Goal: Participate in discussion: Engage in conversation with other users on a specific topic

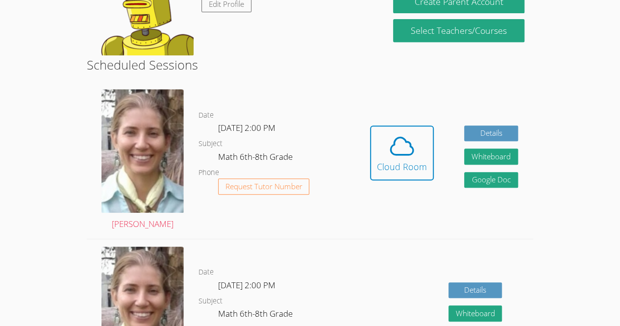
scroll to position [203, 0]
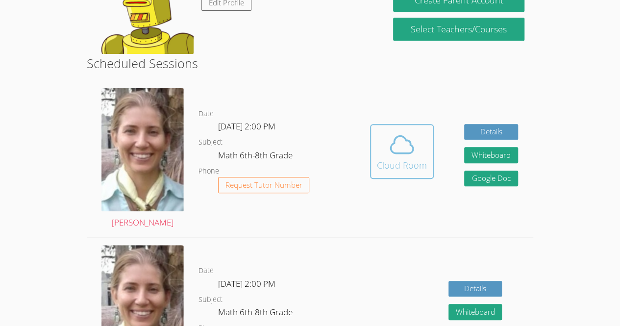
click at [393, 170] on div "Cloud Room" at bounding box center [402, 165] width 50 height 14
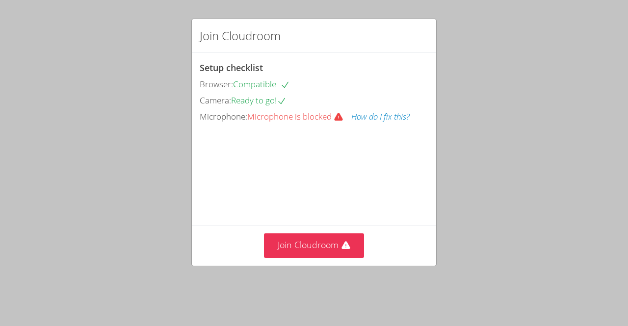
click at [374, 94] on div "Camera: Ready to go!" at bounding box center [314, 101] width 228 height 14
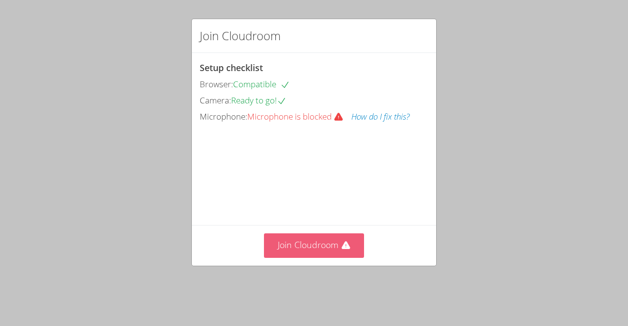
click at [297, 254] on button "Join Cloudroom" at bounding box center [314, 245] width 101 height 24
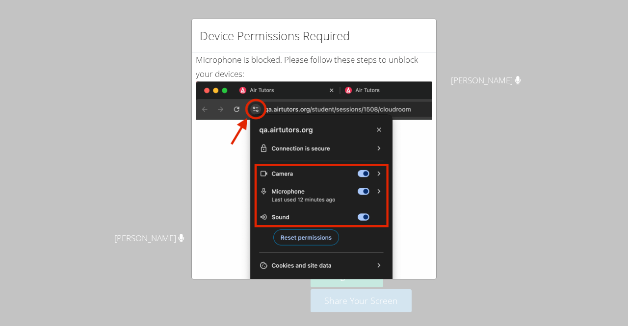
click at [469, 122] on div "Device Permissions Required Microphone is blocked . Please follow these steps t…" at bounding box center [314, 163] width 628 height 326
click at [342, 187] on img at bounding box center [314, 192] width 236 height 222
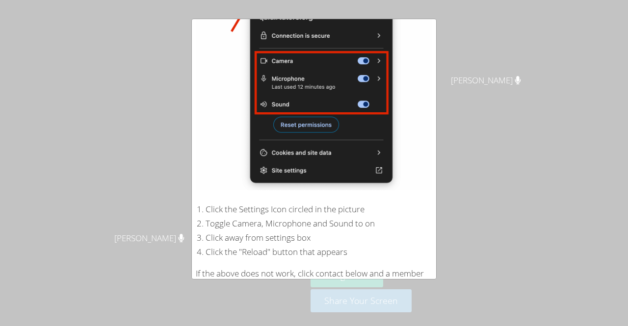
scroll to position [175, 0]
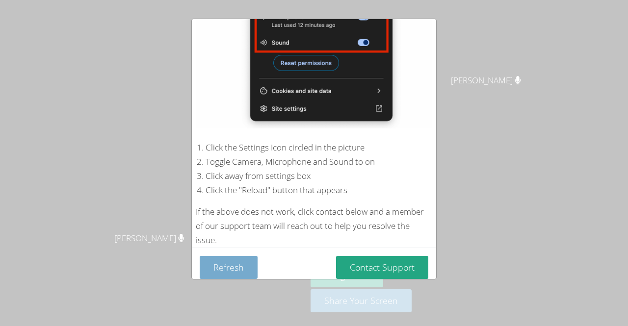
click at [234, 258] on button "Refresh" at bounding box center [229, 267] width 58 height 23
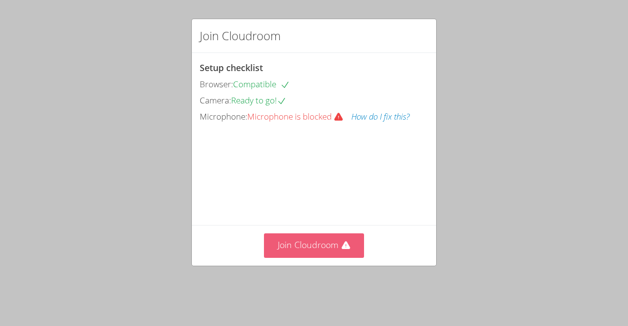
click at [313, 257] on button "Join Cloudroom" at bounding box center [314, 245] width 101 height 24
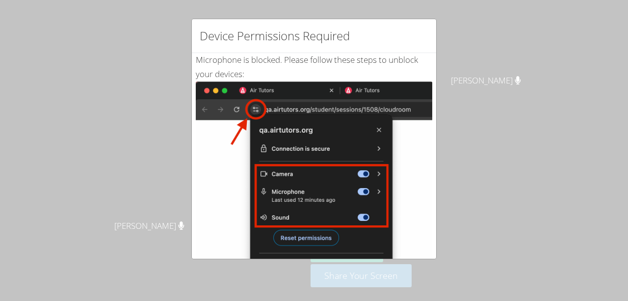
drag, startPoint x: 483, startPoint y: 229, endPoint x: 483, endPoint y: 203, distance: 25.5
click at [483, 203] on div "Device Permissions Required Microphone is blocked . Please follow these steps t…" at bounding box center [314, 150] width 628 height 301
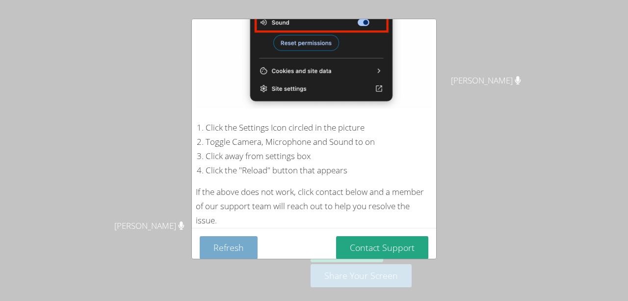
click at [242, 240] on button "Refresh" at bounding box center [229, 247] width 58 height 23
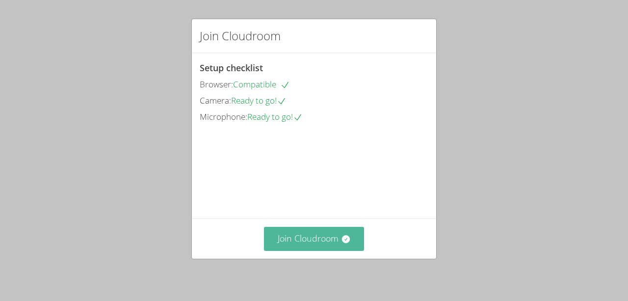
click at [297, 242] on button "Join Cloudroom" at bounding box center [314, 239] width 101 height 24
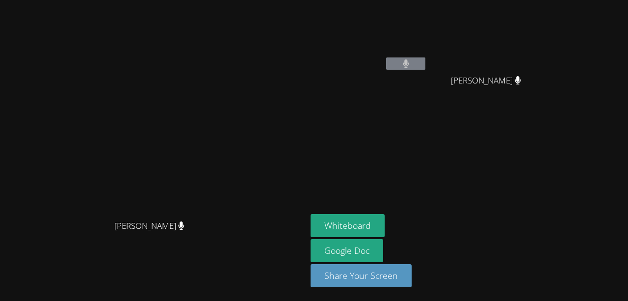
click at [227, 98] on video at bounding box center [153, 131] width 147 height 168
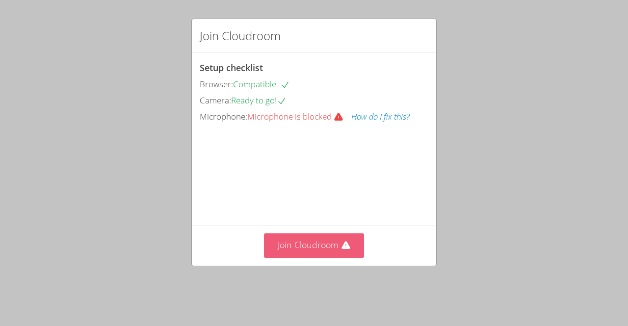
click at [319, 257] on button "Join Cloudroom" at bounding box center [314, 245] width 101 height 24
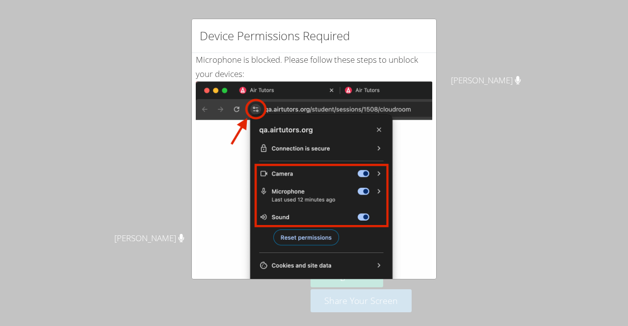
drag, startPoint x: 444, startPoint y: 254, endPoint x: 388, endPoint y: 225, distance: 63.0
click at [388, 225] on img at bounding box center [314, 192] width 236 height 222
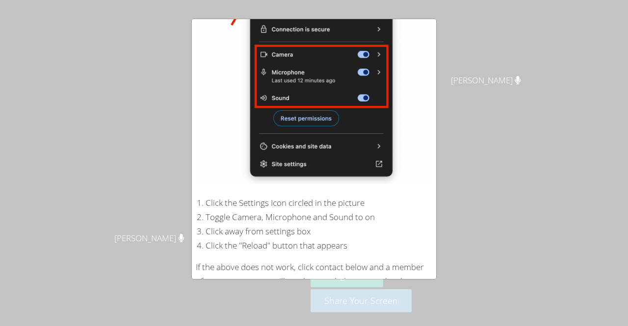
scroll to position [175, 0]
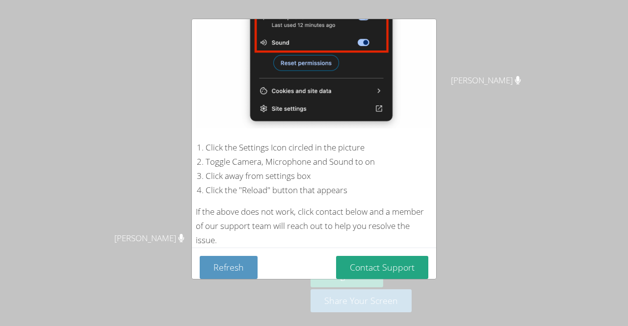
click at [305, 54] on img at bounding box center [314, 18] width 236 height 222
click at [339, 127] on div "Microphone is blocked . Please follow these steps to unblock your devices: Clic…" at bounding box center [314, 62] width 236 height 369
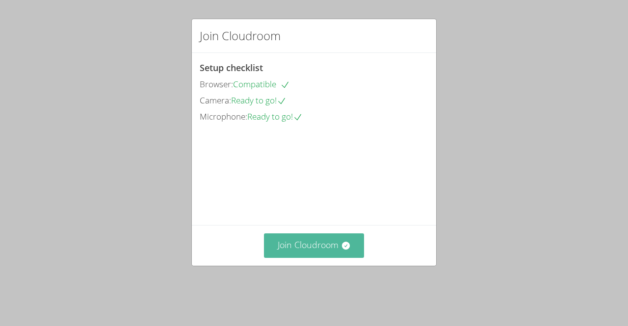
click at [279, 255] on button "Join Cloudroom" at bounding box center [314, 245] width 101 height 24
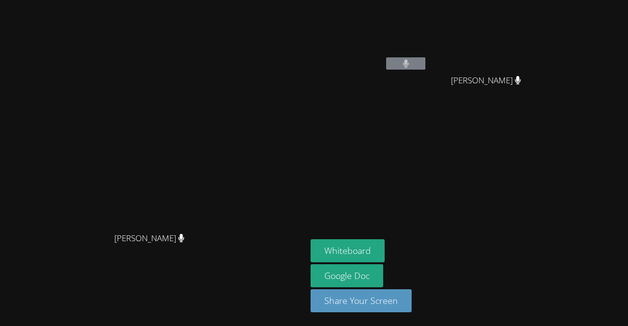
click at [227, 89] on video at bounding box center [153, 143] width 147 height 168
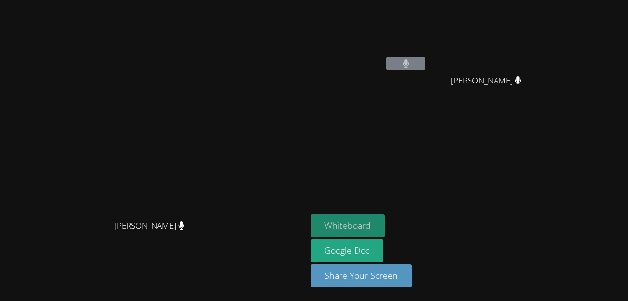
click at [384, 228] on button "Whiteboard" at bounding box center [347, 225] width 74 height 23
click at [427, 32] on video at bounding box center [368, 37] width 117 height 66
click at [548, 50] on video at bounding box center [489, 37] width 117 height 66
drag, startPoint x: 496, startPoint y: 18, endPoint x: 235, endPoint y: 119, distance: 279.3
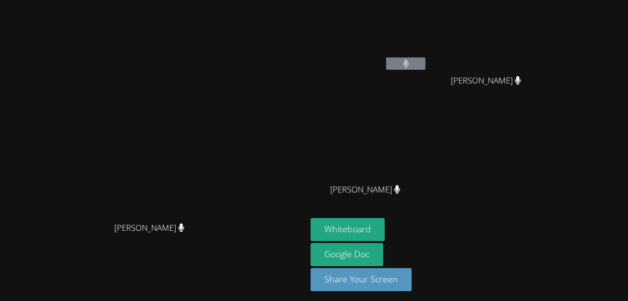
click at [188, 49] on video at bounding box center [153, 133] width 147 height 168
click at [113, 112] on video at bounding box center [153, 133] width 147 height 168
click at [80, 203] on video at bounding box center [153, 133] width 147 height 168
click at [427, 31] on video at bounding box center [368, 37] width 117 height 66
click at [427, 39] on video at bounding box center [368, 37] width 117 height 66
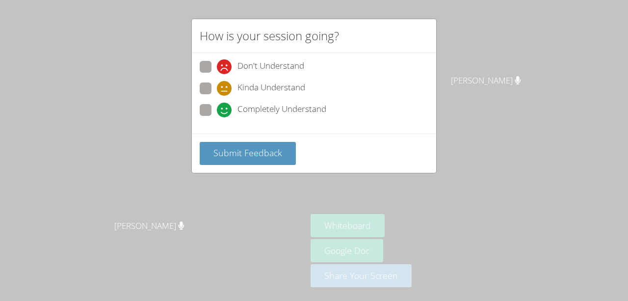
click at [217, 117] on span at bounding box center [217, 117] width 0 height 0
click at [217, 107] on input "Completely Understand" at bounding box center [221, 108] width 8 height 8
radio input "true"
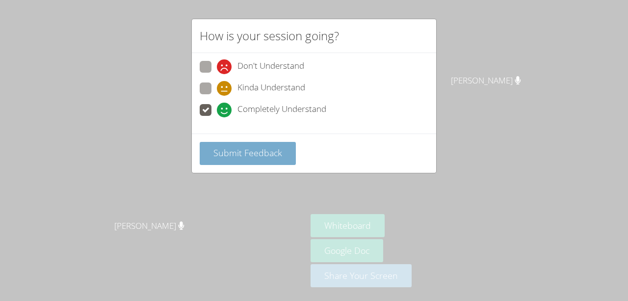
click at [242, 157] on button "Submit Feedback" at bounding box center [248, 153] width 96 height 23
